Goal: Information Seeking & Learning: Learn about a topic

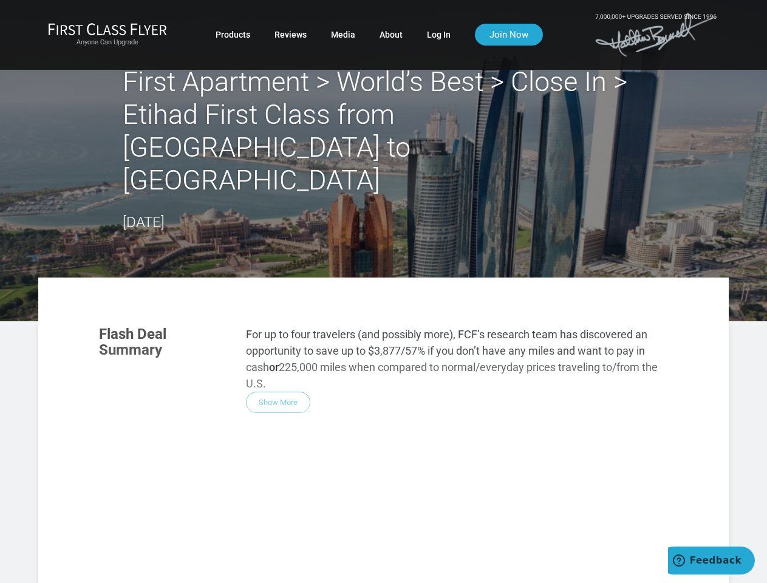
click at [383, 314] on div "Flash Deal Summary For up to four travelers (and possibly more), FCF’s research…" at bounding box center [383, 485] width 593 height 343
click at [383, 397] on div "Flash Deal Summary For up to four travelers (and possibly more), FCF’s research…" at bounding box center [383, 485] width 593 height 343
click at [278, 336] on div "Flash Deal Summary For up to four travelers (and possibly more), FCF’s research…" at bounding box center [383, 485] width 593 height 343
click at [172, 507] on div "Flash Deal Summary For up to four travelers (and possibly more), FCF’s research…" at bounding box center [383, 485] width 593 height 343
click at [272, 506] on div "Flash Deal Summary For up to four travelers (and possibly more), FCF’s research…" at bounding box center [383, 485] width 593 height 343
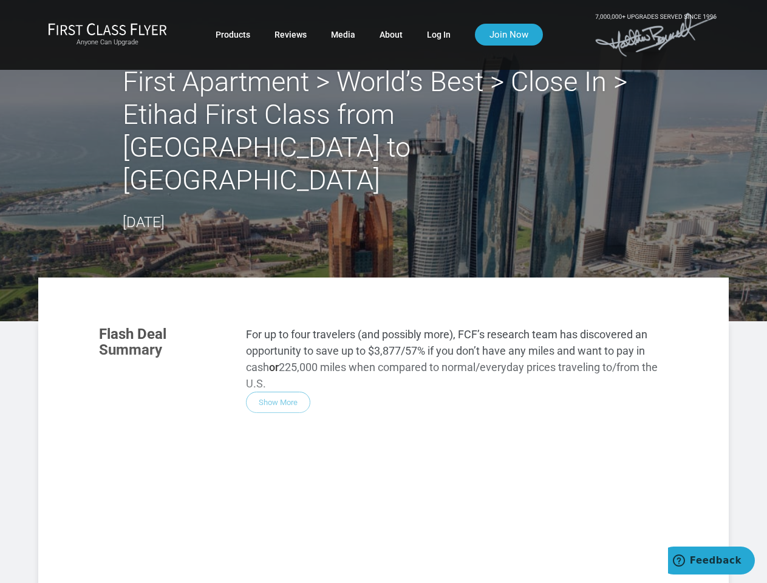
click at [372, 507] on div "Flash Deal Summary For up to four travelers (and possibly more), FCF’s research…" at bounding box center [383, 485] width 593 height 343
click at [271, 562] on div "Flash Deal Summary For up to four travelers (and possibly more), FCF’s research…" at bounding box center [383, 485] width 593 height 343
click at [272, 562] on div "Flash Deal Summary For up to four travelers (and possibly more), FCF’s research…" at bounding box center [383, 485] width 593 height 343
click at [579, 579] on div "Flash Deal Summary For up to four travelers (and possibly more), FCF’s research…" at bounding box center [383, 485] width 593 height 343
click at [711, 560] on span "Feedback" at bounding box center [716, 560] width 52 height 11
